Goal: Information Seeking & Learning: Learn about a topic

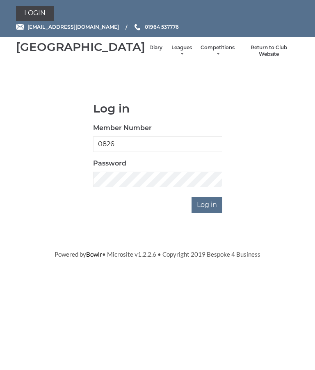
type input "0826"
click at [208, 213] on input "Log in" at bounding box center [207, 205] width 31 height 16
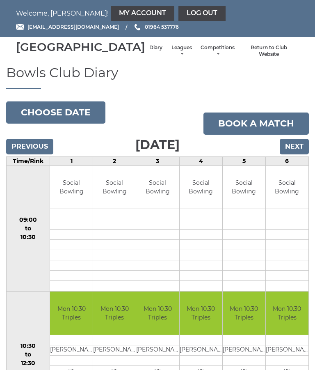
click at [171, 55] on link "Leagues" at bounding box center [182, 51] width 22 height 14
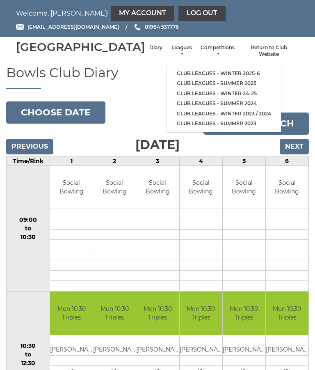
click at [276, 76] on h1 "Bowls Club Diary" at bounding box center [157, 77] width 303 height 24
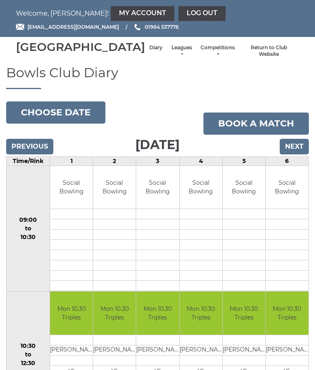
click at [298, 154] on input "Next" at bounding box center [294, 147] width 29 height 16
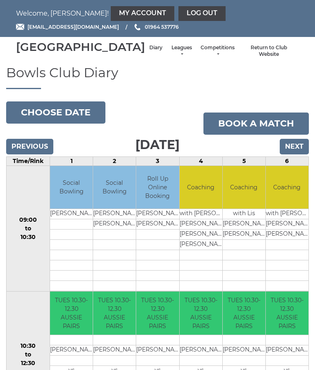
click at [300, 154] on input "Next" at bounding box center [294, 147] width 29 height 16
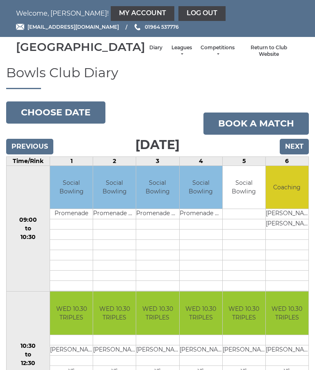
click at [301, 154] on input "Next" at bounding box center [294, 147] width 29 height 16
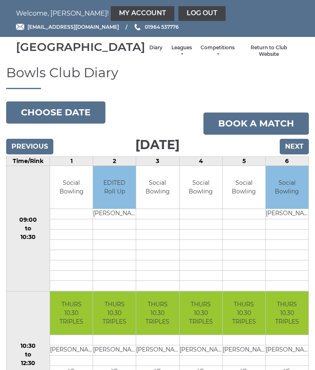
click at [301, 154] on input "Next" at bounding box center [294, 147] width 29 height 16
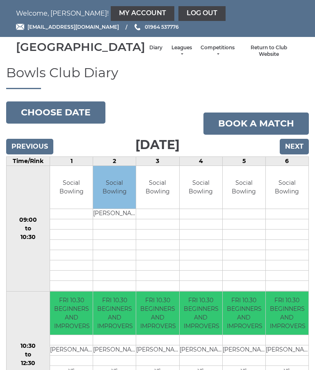
click at [19, 154] on input "Previous" at bounding box center [29, 147] width 47 height 16
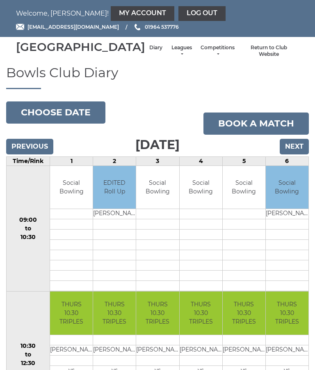
click at [24, 121] on button "Choose date" at bounding box center [55, 112] width 99 height 22
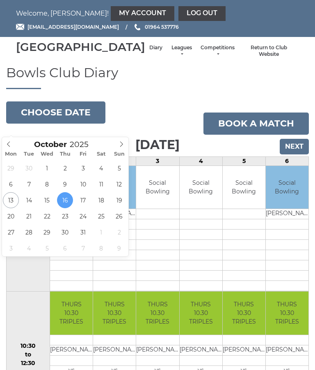
type input "[DATE]"
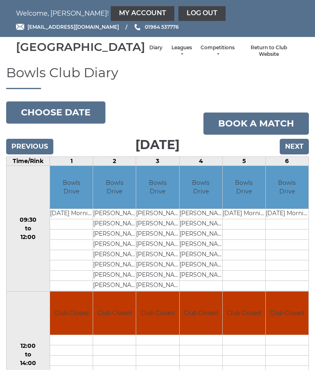
click at [171, 54] on link "Leagues" at bounding box center [182, 51] width 22 height 14
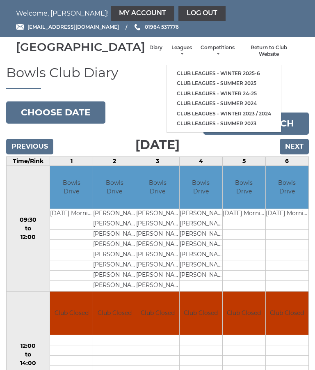
click at [222, 73] on link "Club leagues - Winter 2025-6" at bounding box center [224, 74] width 114 height 10
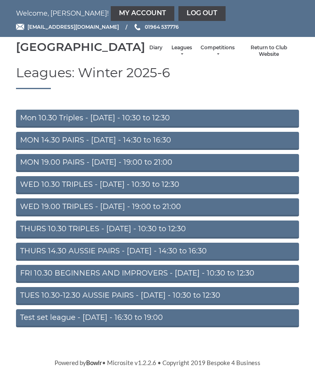
click at [0, 230] on section "Leagues: Winter 2025-6 Mon 10.30 Triples - Monday - 10:30 to 12:30 MON 14.30 PA…" at bounding box center [157, 205] width 315 height 280
click at [25, 238] on link "THURS 10.30 TRIPLES - Thursday - 10:30 to 12:30" at bounding box center [157, 229] width 283 height 18
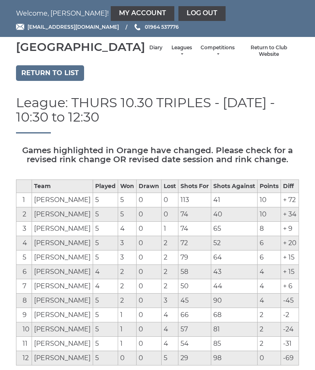
click at [171, 55] on link "Leagues" at bounding box center [182, 51] width 22 height 14
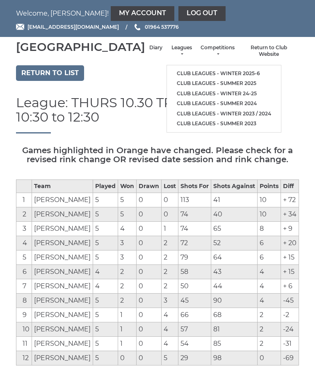
click at [38, 81] on link "Return to list" at bounding box center [50, 73] width 68 height 16
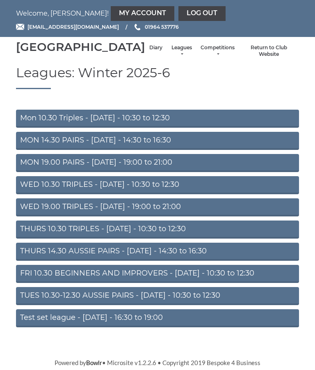
scroll to position [8, 0]
click at [24, 253] on link "THURS 14.30 AUSSIE PAIRS - [DATE] - 14:30 to 16:30" at bounding box center [157, 251] width 283 height 18
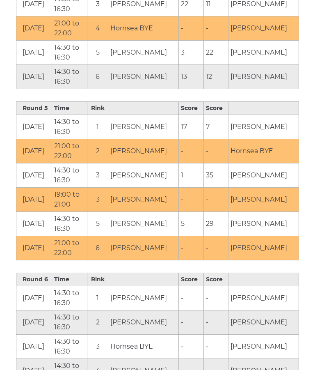
scroll to position [1021, 0]
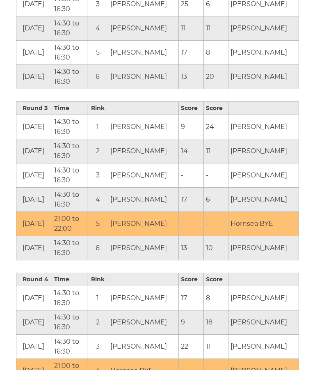
scroll to position [680, 0]
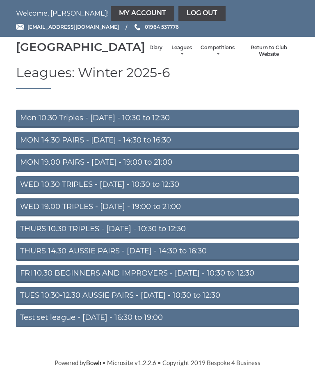
scroll to position [8, 0]
click at [23, 190] on link "WED 10.30 TRIPLES - Wednesday - 10:30 to 12:30" at bounding box center [157, 185] width 283 height 18
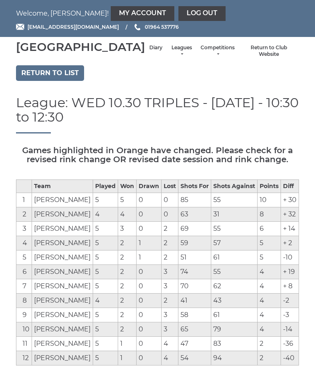
click at [35, 81] on link "Return to list" at bounding box center [50, 73] width 68 height 16
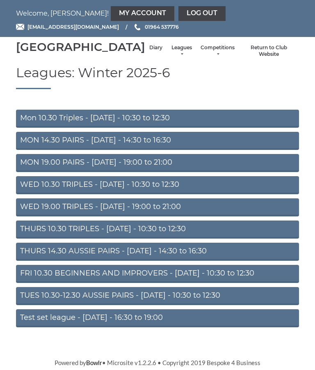
click at [35, 128] on link "Mon 10.30 Triples - [DATE] - 10:30 to 12:30" at bounding box center [157, 119] width 283 height 18
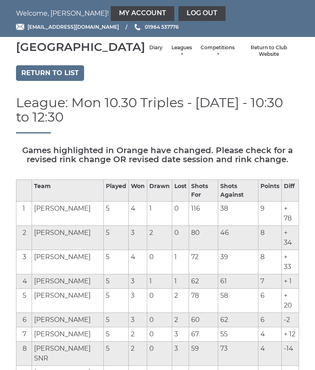
click at [34, 81] on link "Return to list" at bounding box center [50, 73] width 68 height 16
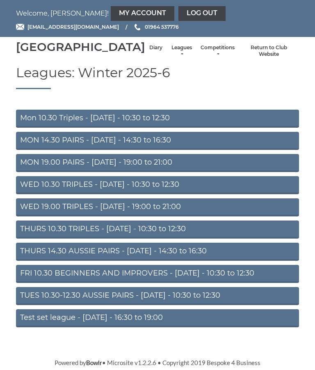
click at [27, 149] on link "MON 14.30 PAIRS - [DATE] - 14:30 to 16:30" at bounding box center [157, 141] width 283 height 18
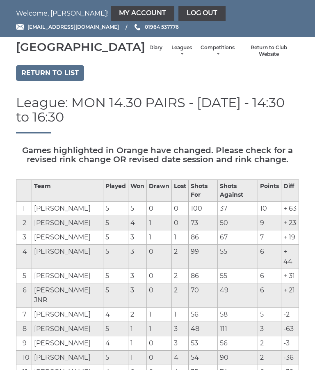
click at [32, 81] on link "Return to list" at bounding box center [50, 73] width 68 height 16
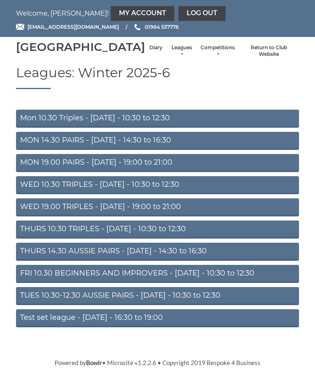
click at [27, 172] on link "MON 19.00 PAIRS - [DATE] - 19:00 to 21:00" at bounding box center [157, 163] width 283 height 18
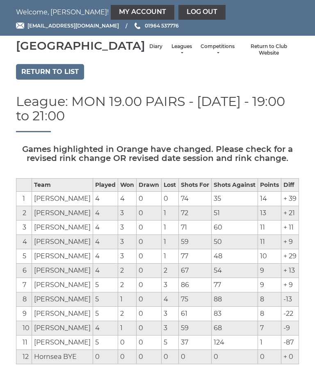
scroll to position [1, 0]
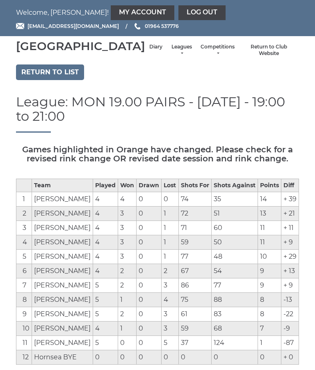
click at [32, 80] on link "Return to list" at bounding box center [50, 72] width 68 height 16
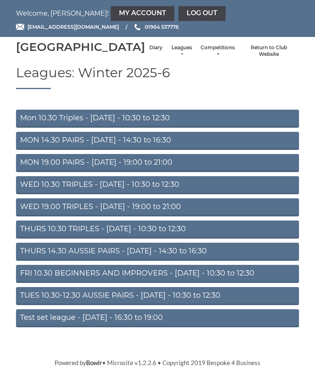
scroll to position [8, 0]
click at [26, 213] on link "WED 19.00 TRIPLES - [DATE] - 19:00 to 21:00" at bounding box center [157, 207] width 283 height 18
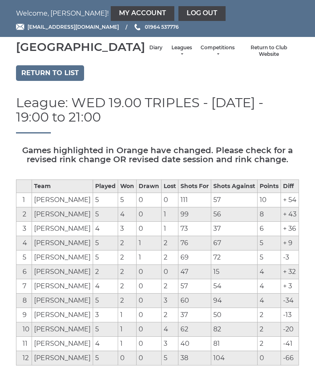
click at [30, 81] on link "Return to list" at bounding box center [50, 73] width 68 height 16
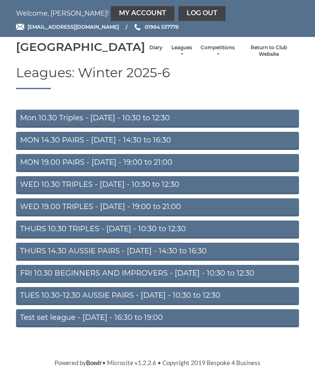
scroll to position [8, 0]
click at [34, 274] on link "FRI 10.30 BEGINNERS AND IMPROVERS - [DATE] - 10:30 to 12:30" at bounding box center [157, 274] width 283 height 18
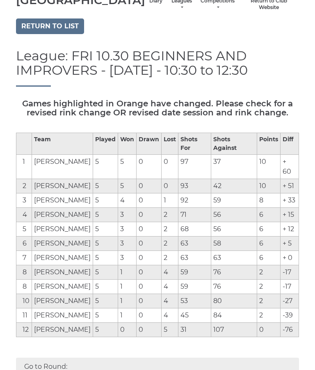
scroll to position [46, 0]
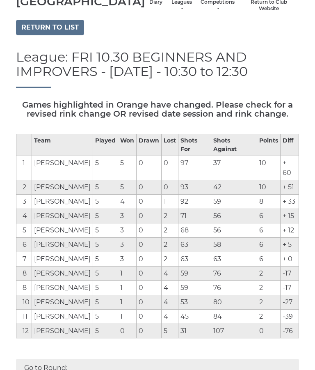
click at [29, 35] on link "Return to list" at bounding box center [50, 28] width 68 height 16
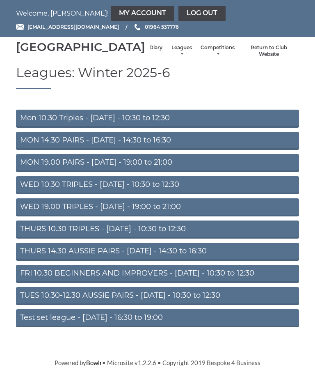
scroll to position [8, 0]
click at [34, 297] on link "TUES 10.30-12.30 AUSSIE PAIRS - Tuesday - 10:30 to 12:30" at bounding box center [157, 296] width 283 height 18
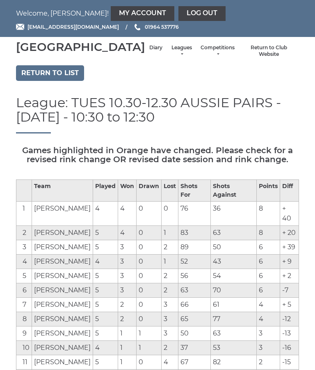
click at [42, 81] on link "Return to list" at bounding box center [50, 73] width 68 height 16
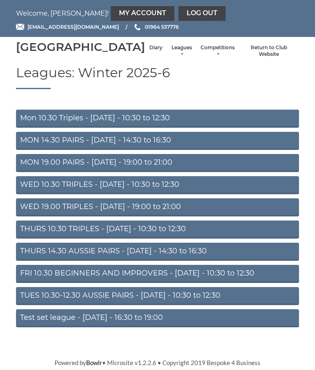
click at [149, 51] on link "Diary" at bounding box center [155, 47] width 13 height 7
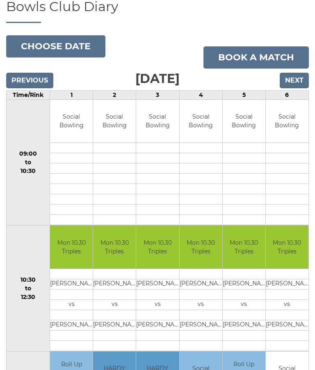
scroll to position [61, 0]
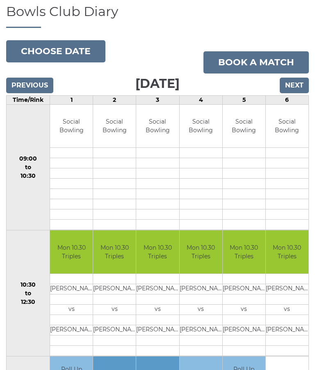
click at [297, 93] on input "Next" at bounding box center [294, 86] width 29 height 16
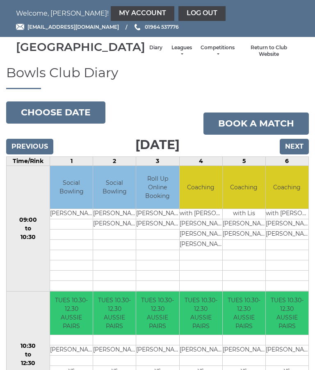
click at [171, 57] on link "Leagues" at bounding box center [182, 51] width 22 height 14
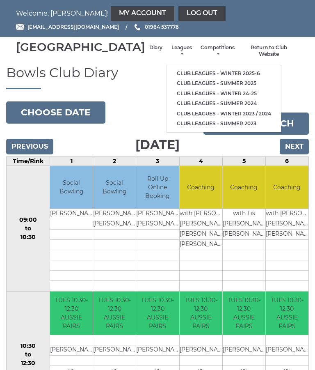
click at [218, 74] on link "Club leagues - Winter 2025-6" at bounding box center [224, 74] width 114 height 10
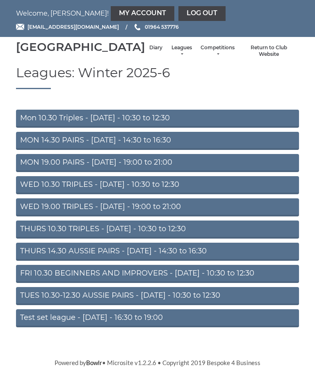
click at [186, 282] on link "FRI 10.30 BEGINNERS AND IMPROVERS - Friday - 10:30 to 12:30" at bounding box center [157, 274] width 283 height 18
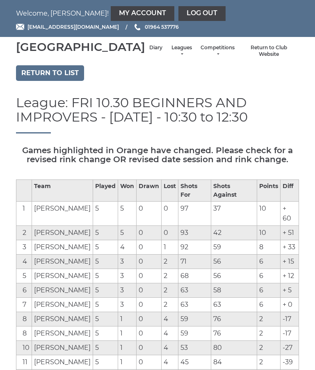
click at [36, 81] on link "Return to list" at bounding box center [50, 73] width 68 height 16
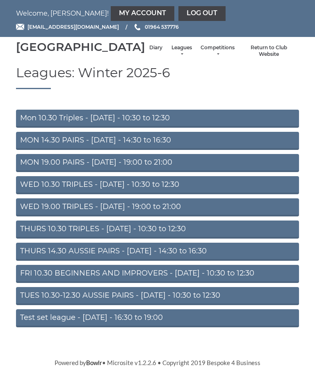
click at [16, 172] on link "MON 19.00 PAIRS - Monday - 19:00 to 21:00" at bounding box center [157, 163] width 283 height 18
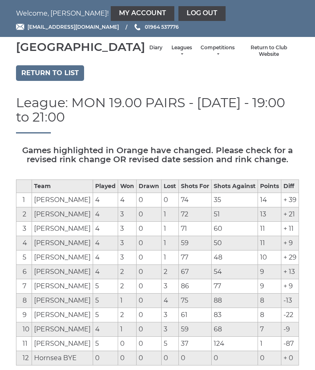
click at [23, 81] on link "Return to list" at bounding box center [50, 73] width 68 height 16
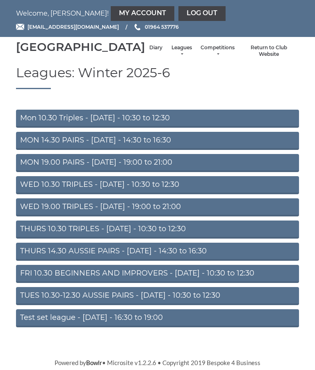
click at [21, 128] on link "Mon 10.30 Triples - [DATE] - 10:30 to 12:30" at bounding box center [157, 119] width 283 height 18
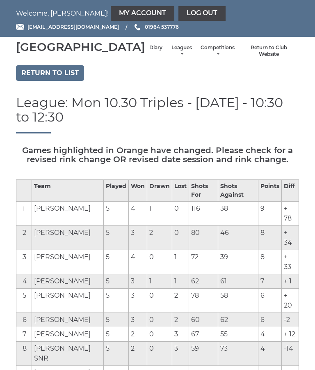
click at [27, 81] on link "Return to list" at bounding box center [50, 73] width 68 height 16
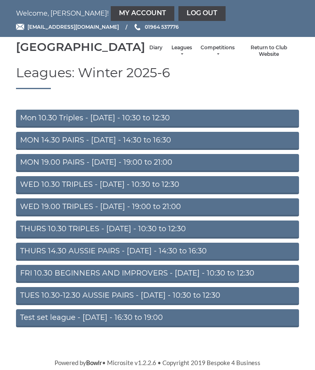
click at [149, 51] on link "Diary" at bounding box center [155, 47] width 13 height 7
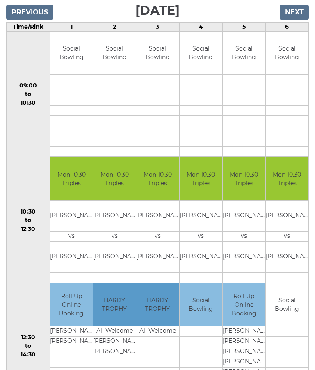
scroll to position [117, 0]
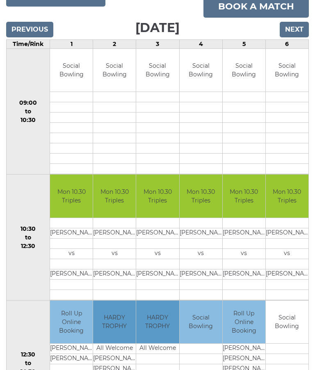
click at [300, 37] on input "Next" at bounding box center [294, 30] width 29 height 16
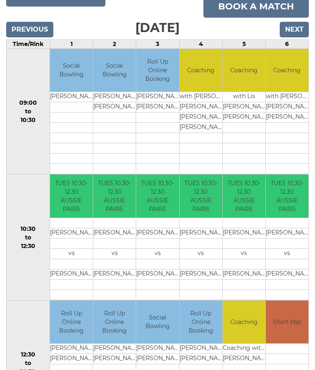
scroll to position [114, 0]
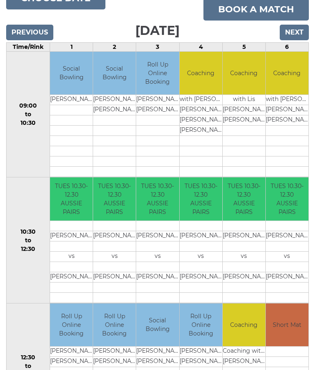
click at [298, 40] on input "Next" at bounding box center [294, 33] width 29 height 16
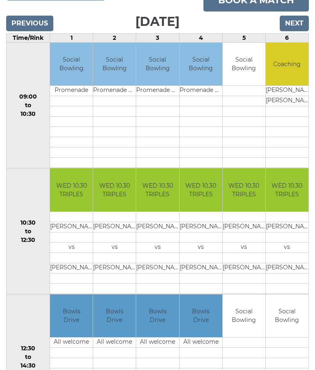
scroll to position [121, 0]
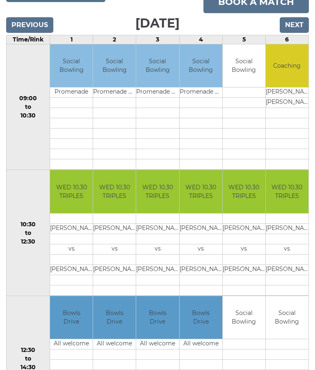
click at [295, 33] on input "Next" at bounding box center [294, 25] width 29 height 16
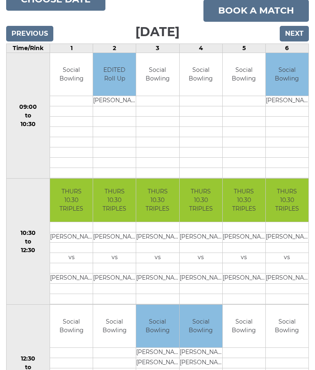
scroll to position [111, 0]
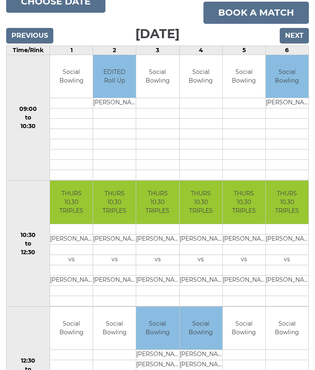
click at [22, 43] on input "Previous" at bounding box center [29, 36] width 47 height 16
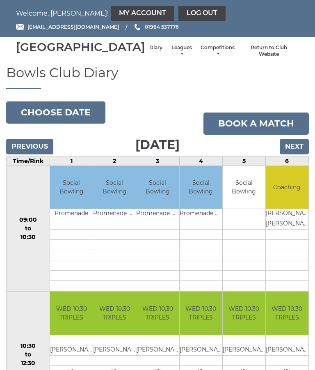
click at [150, 62] on div "[GEOGRAPHIC_DATA] Diary Leagues Club leagues - Winter 2025-6 Club leagues - Sum…" at bounding box center [157, 51] width 295 height 22
click at [171, 55] on link "Leagues" at bounding box center [182, 51] width 22 height 14
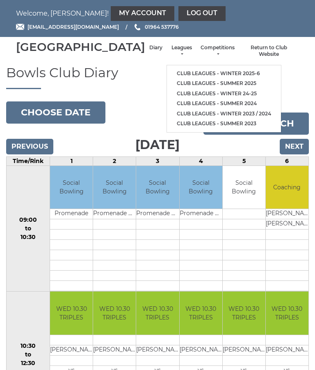
click at [216, 78] on link "Club leagues - Winter 2025-6" at bounding box center [224, 74] width 114 height 10
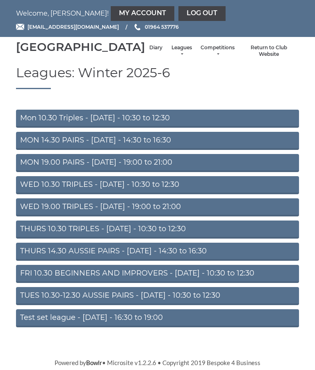
click at [24, 216] on link "WED 19.00 TRIPLES - [DATE] - 19:00 to 21:00" at bounding box center [157, 207] width 283 height 18
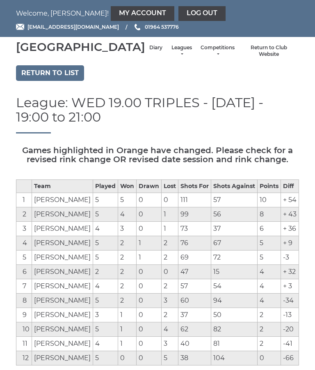
click at [35, 81] on link "Return to list" at bounding box center [50, 73] width 68 height 16
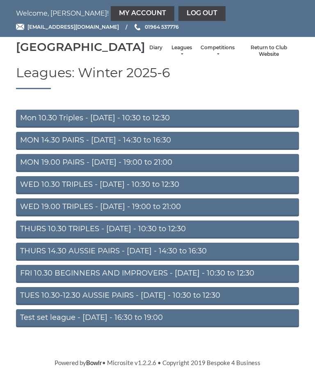
click at [25, 194] on link "WED 10.30 TRIPLES - [DATE] - 10:30 to 12:30" at bounding box center [157, 185] width 283 height 18
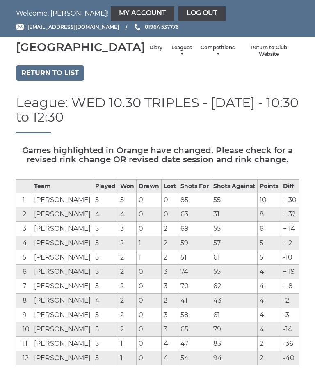
click at [149, 51] on link "Diary" at bounding box center [155, 47] width 13 height 7
